Goal: Task Accomplishment & Management: Use online tool/utility

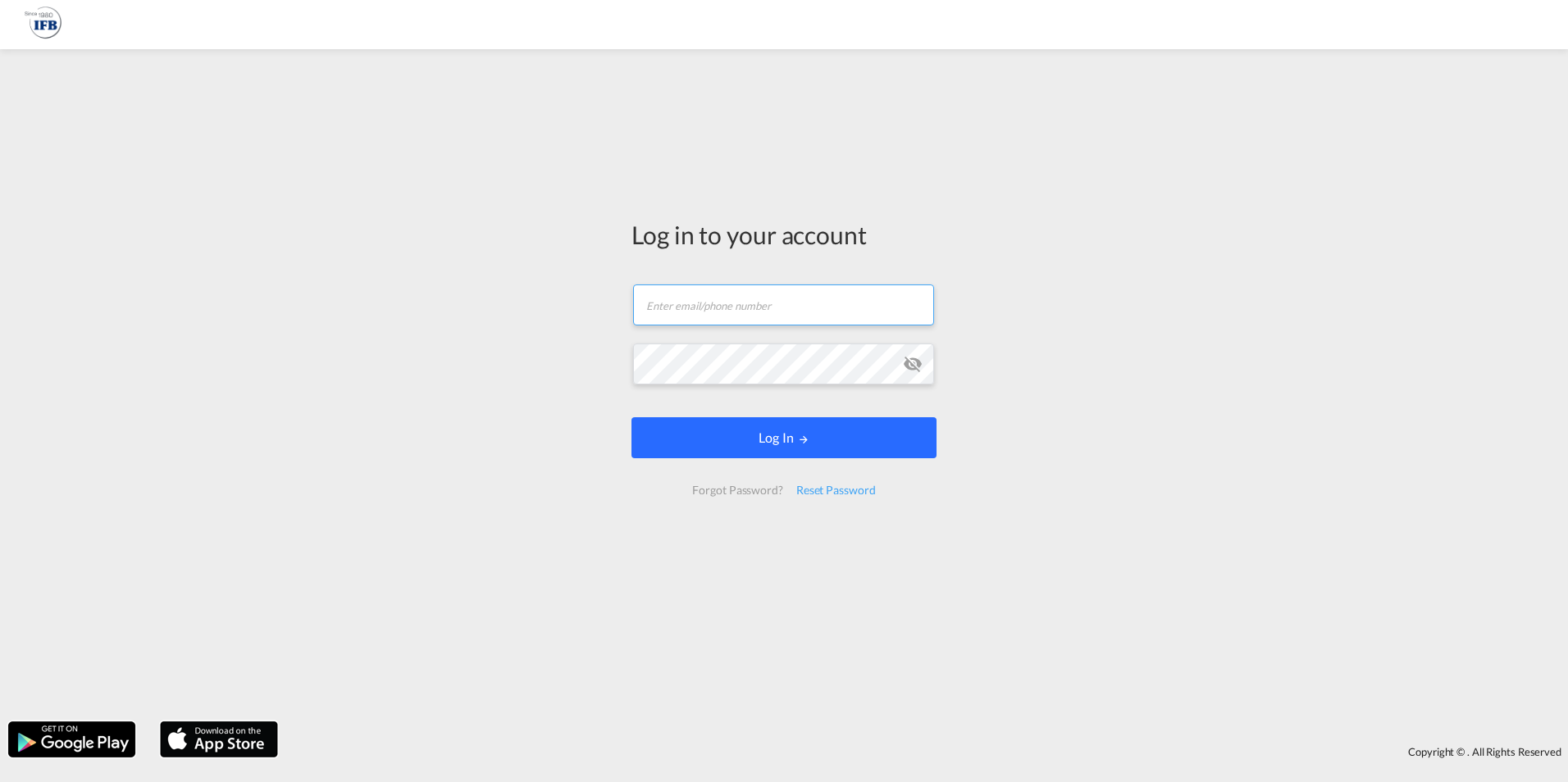
type input "[PERSON_NAME][EMAIL_ADDRESS][PERSON_NAME][DOMAIN_NAME]"
click at [749, 436] on button "Log In" at bounding box center [784, 438] width 305 height 41
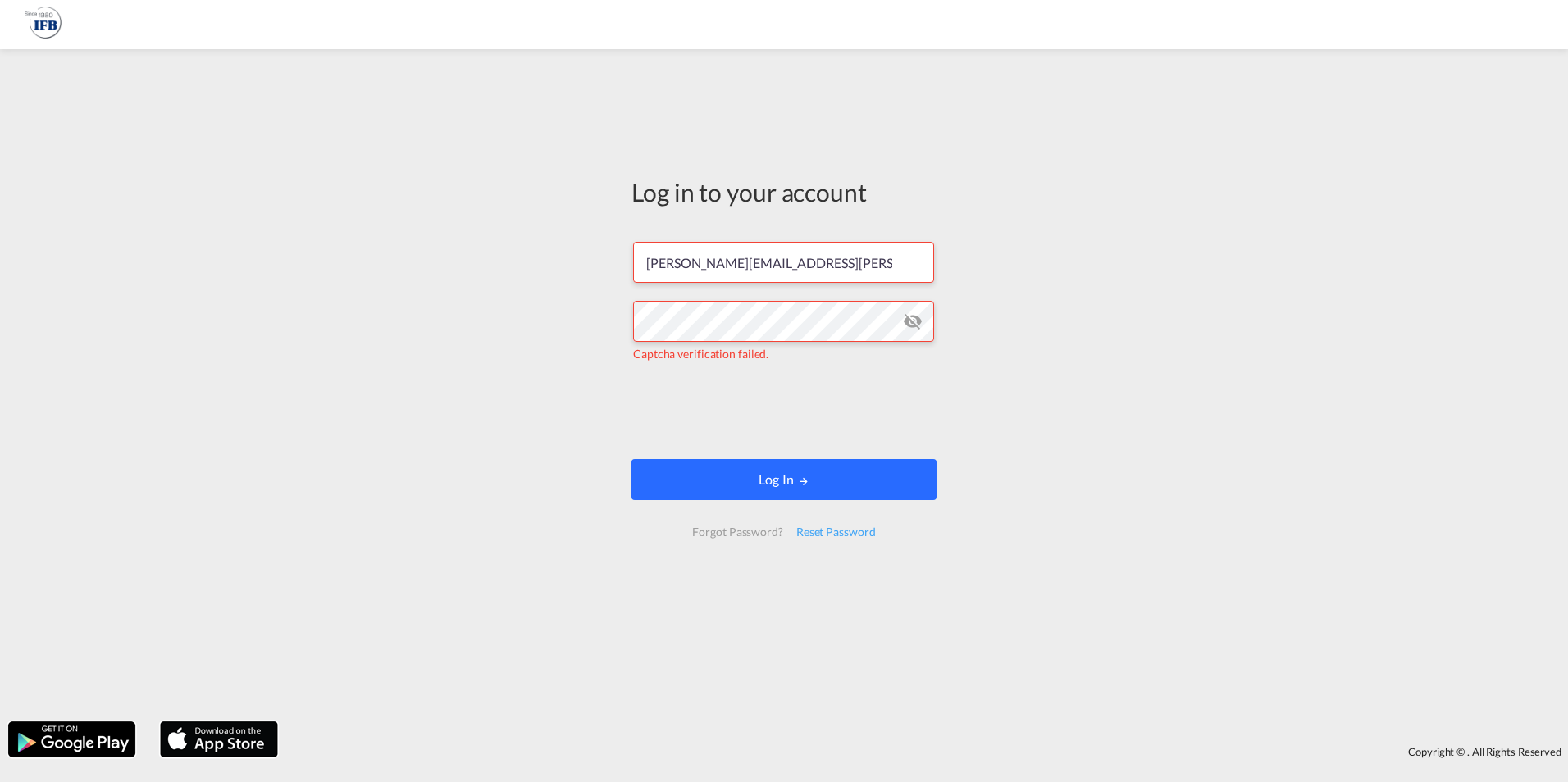
click at [699, 467] on button "Log In" at bounding box center [784, 480] width 305 height 41
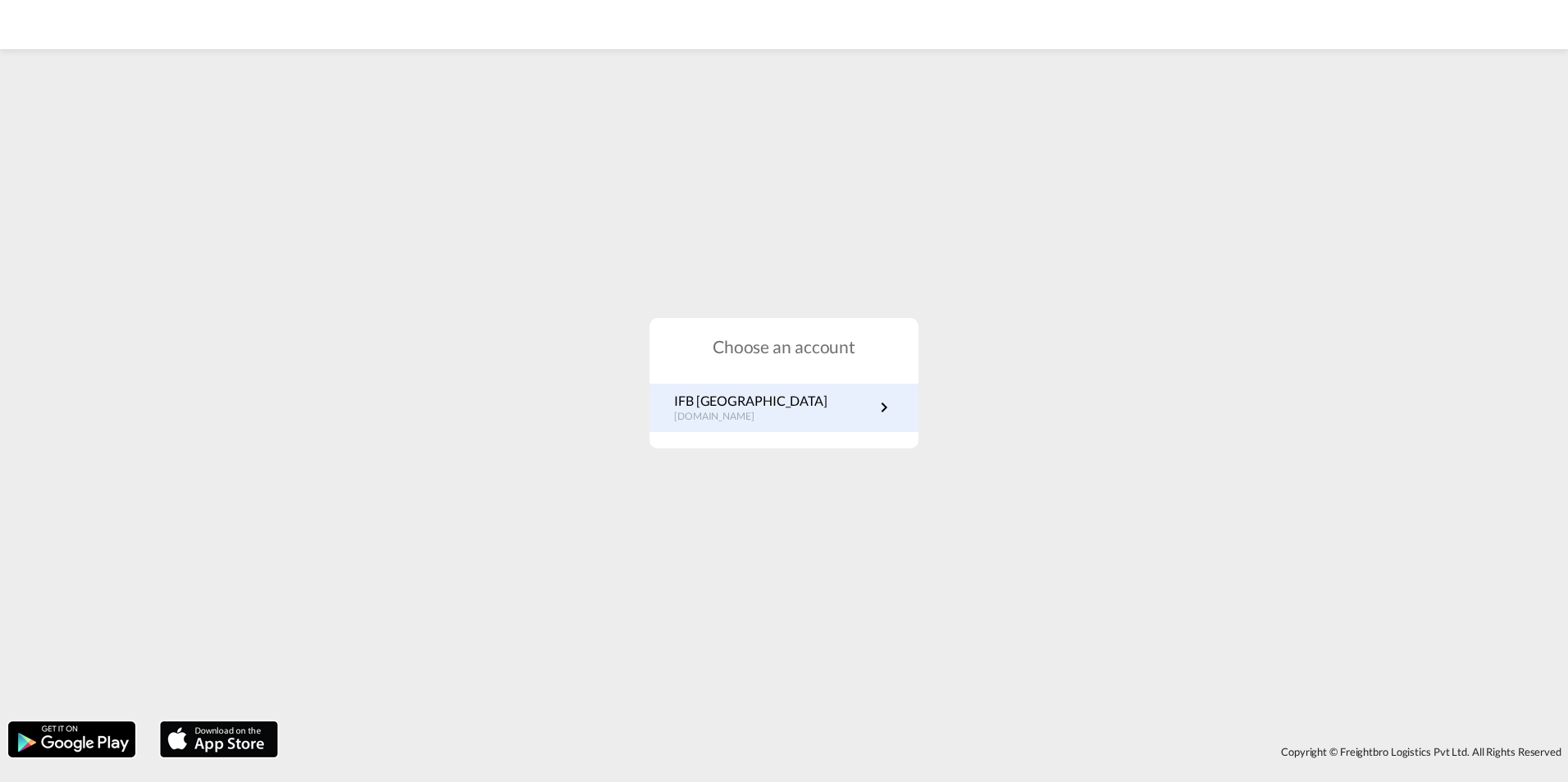
click at [832, 408] on link "IFB Germany [DOMAIN_NAME]" at bounding box center [784, 408] width 220 height 32
